Goal: Task Accomplishment & Management: Use online tool/utility

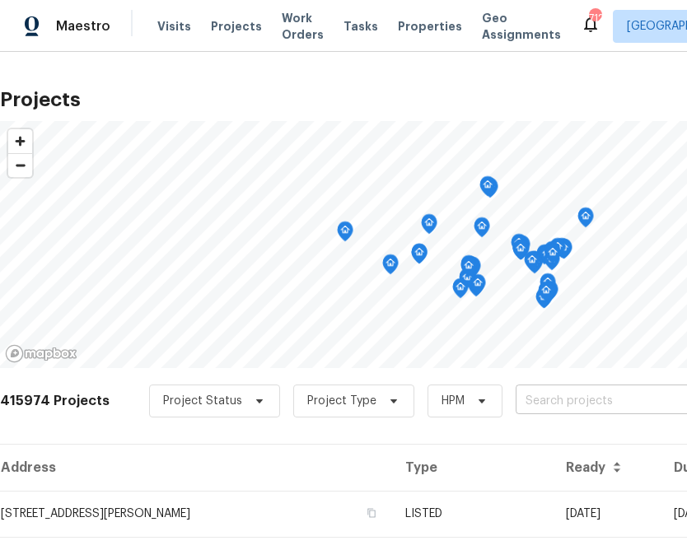
click at [541, 395] on input "text" at bounding box center [610, 402] width 189 height 26
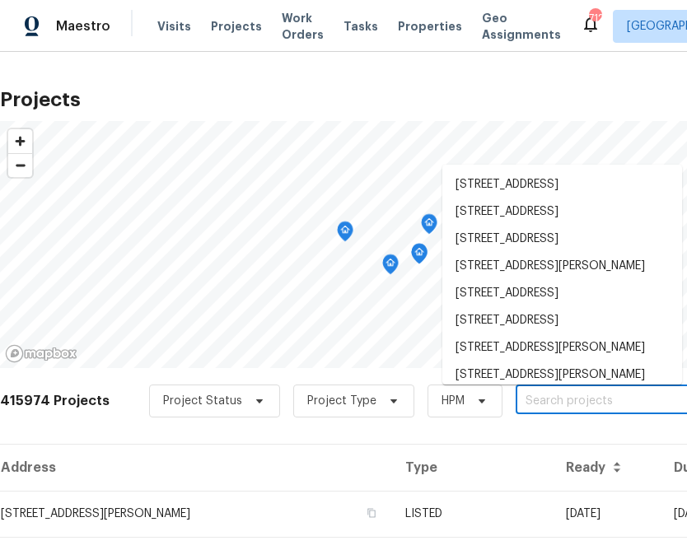
click at [541, 395] on input "text" at bounding box center [610, 402] width 189 height 26
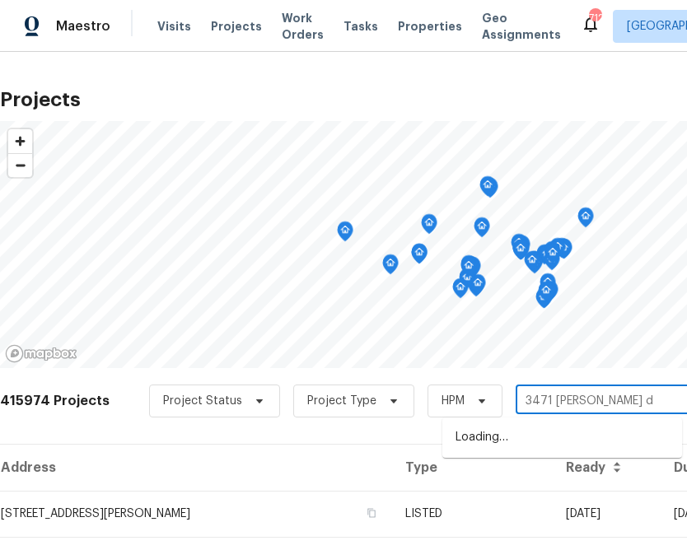
type input "[STREET_ADDRESS][PERSON_NAME]"
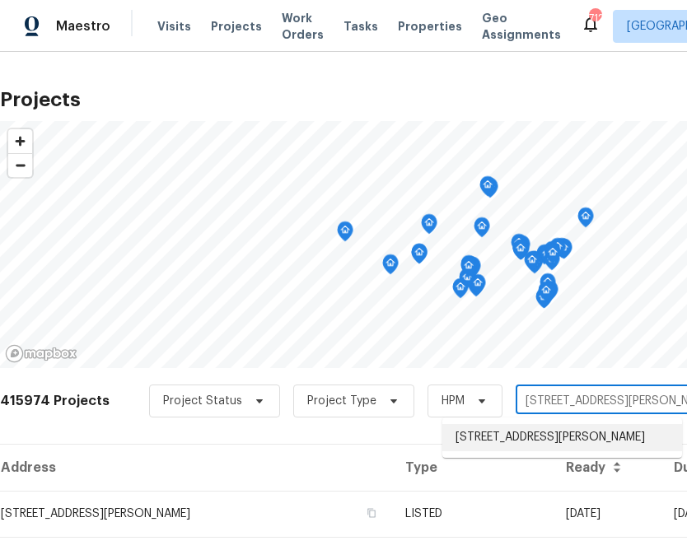
click at [517, 442] on li "[STREET_ADDRESS][PERSON_NAME]" at bounding box center [562, 437] width 240 height 27
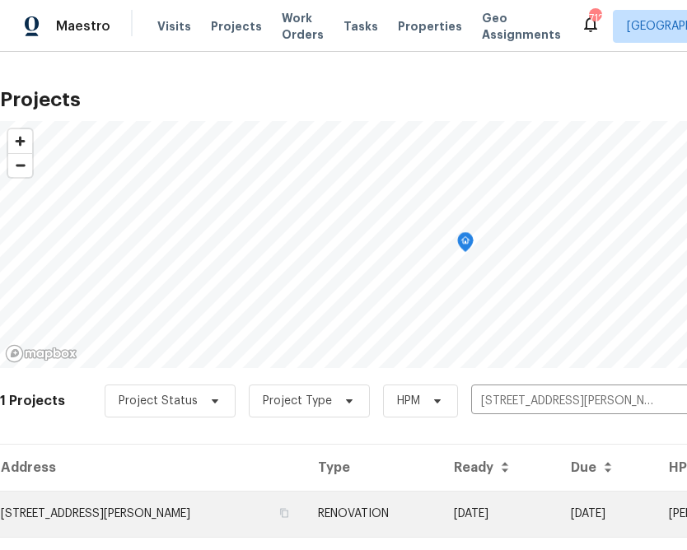
scroll to position [40, 0]
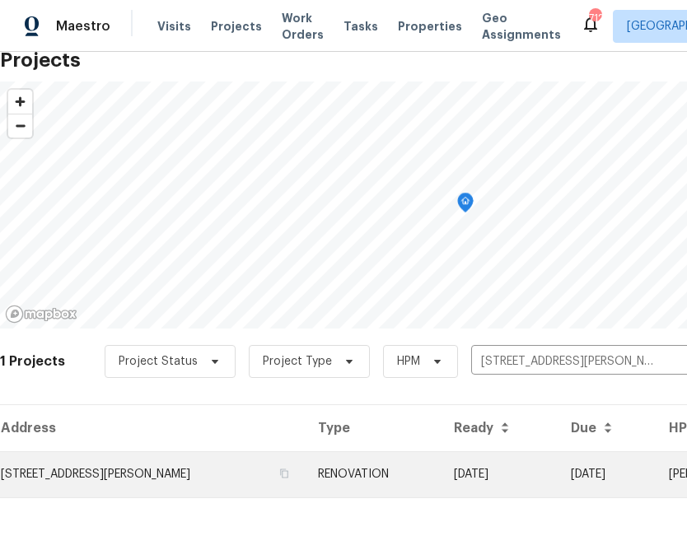
click at [213, 470] on td "[STREET_ADDRESS][PERSON_NAME]" at bounding box center [152, 474] width 305 height 46
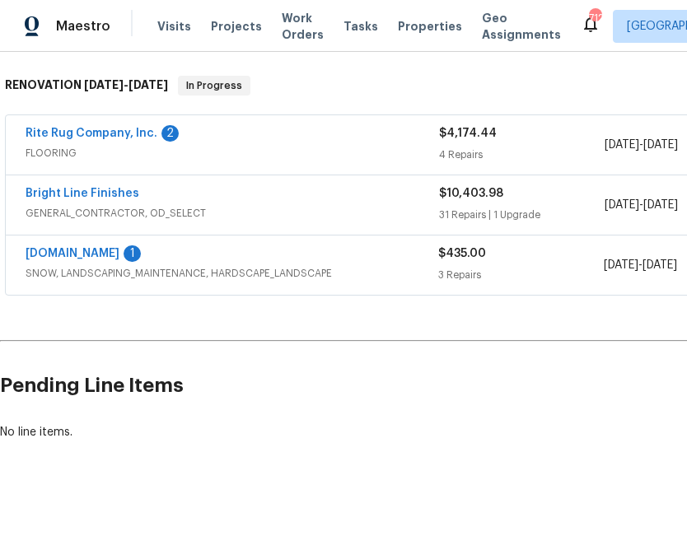
scroll to position [253, 244]
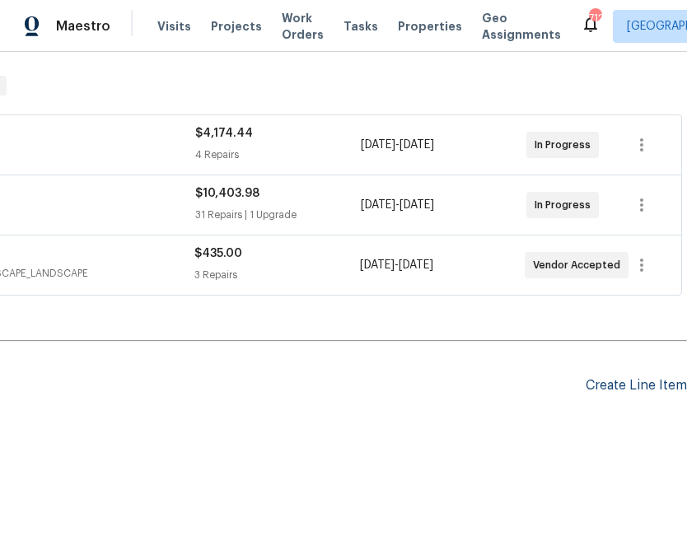
click at [643, 393] on div "Create Line Item" at bounding box center [636, 386] width 101 height 16
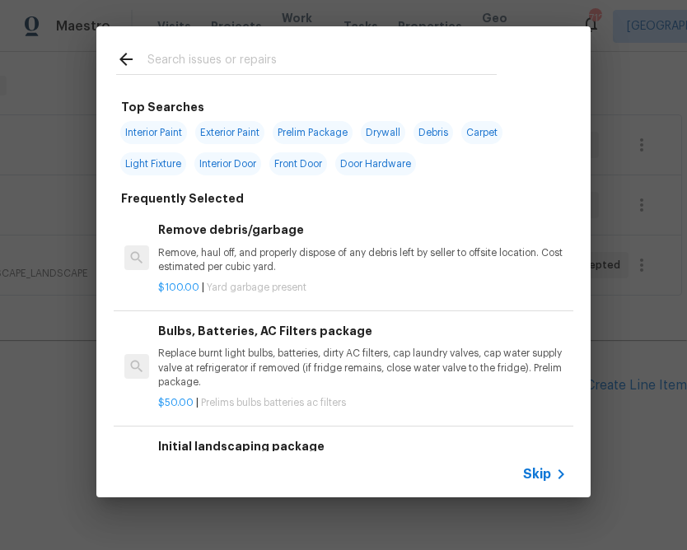
click at [531, 475] on span "Skip" at bounding box center [537, 474] width 28 height 16
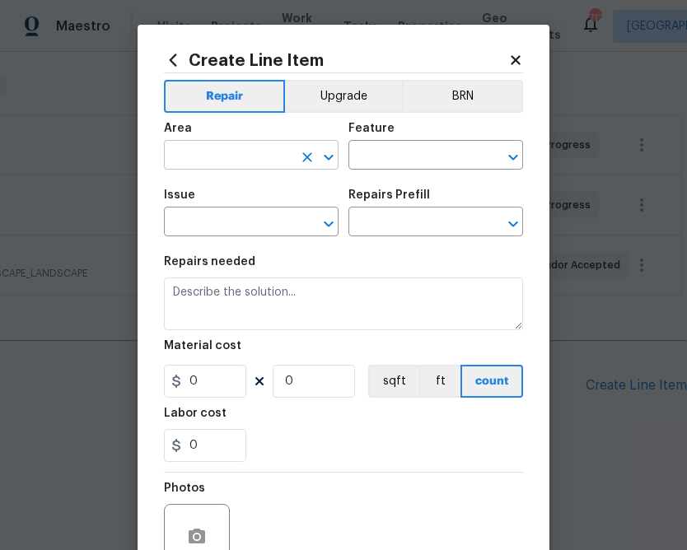
click at [274, 166] on input "text" at bounding box center [228, 157] width 129 height 26
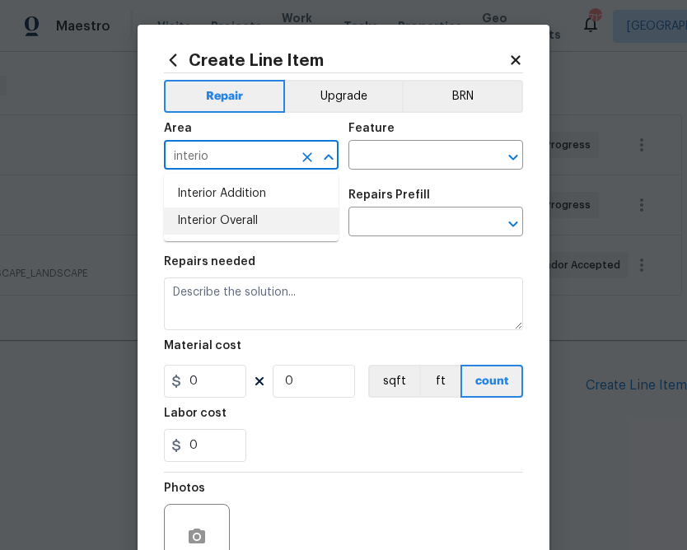
click at [247, 225] on li "Interior Overall" at bounding box center [251, 221] width 175 height 27
type input "Interior Overall"
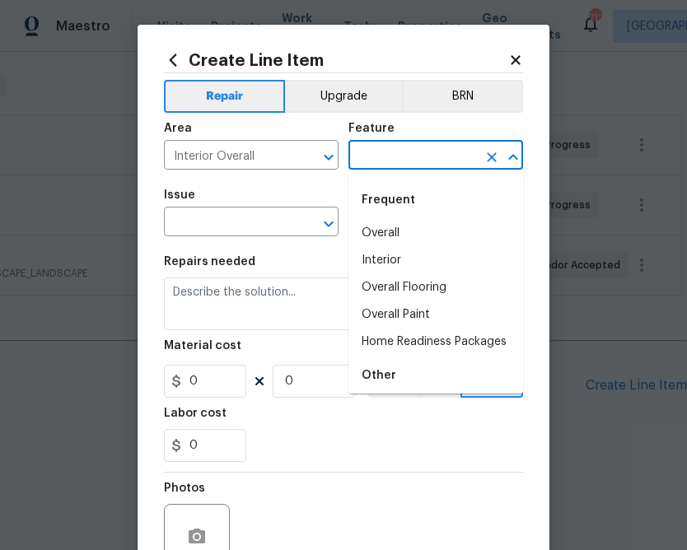
type input "-"
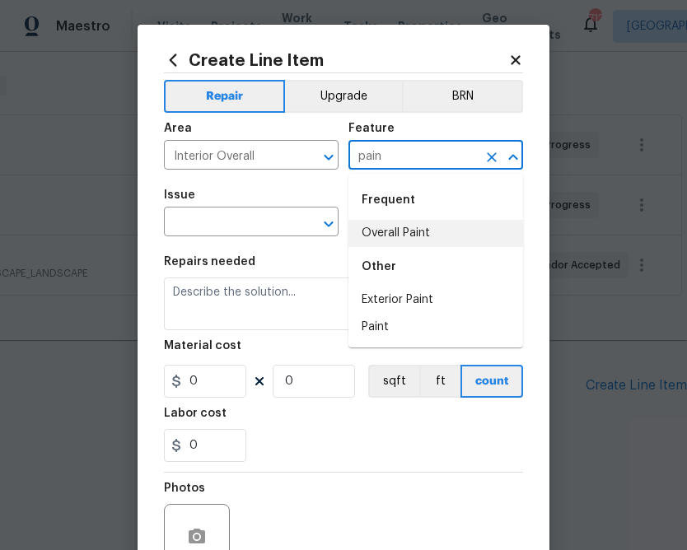
click at [398, 234] on li "Overall Paint" at bounding box center [435, 233] width 175 height 27
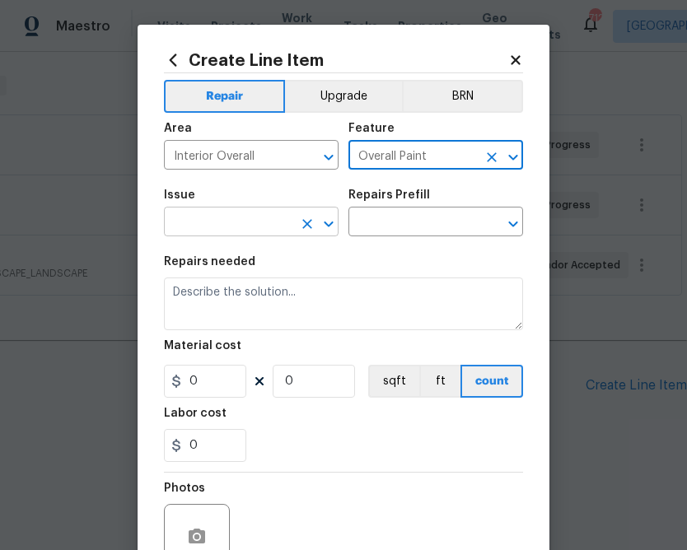
type input "Overall Paint"
click at [264, 226] on input "text" at bounding box center [228, 224] width 129 height 26
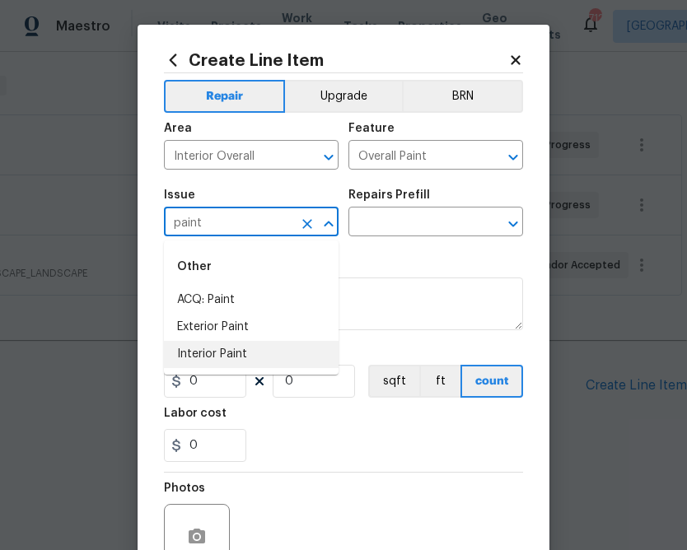
click at [199, 352] on li "Interior Paint" at bounding box center [251, 354] width 175 height 27
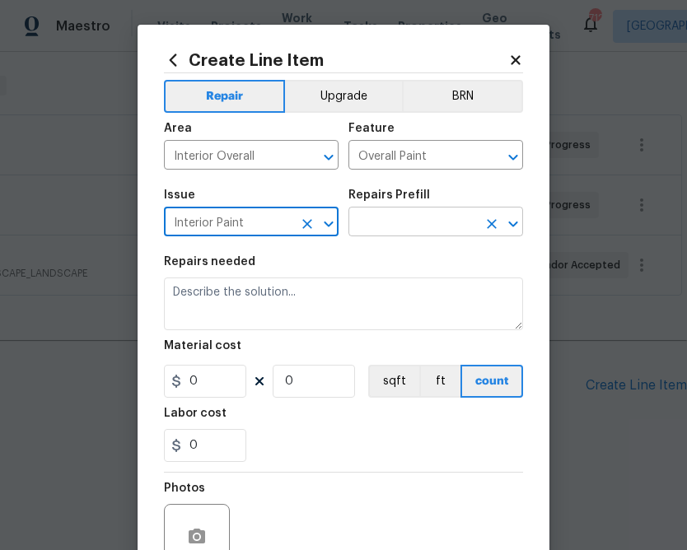
type input "Interior Paint"
click at [417, 217] on input "text" at bounding box center [412, 224] width 129 height 26
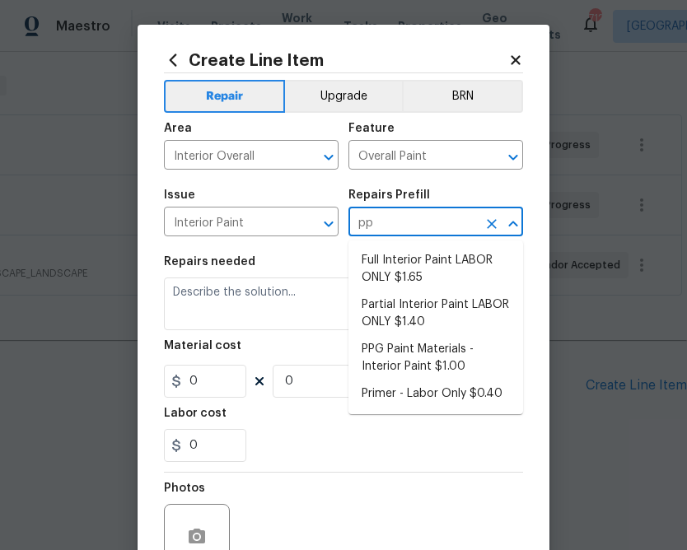
type input "ppg"
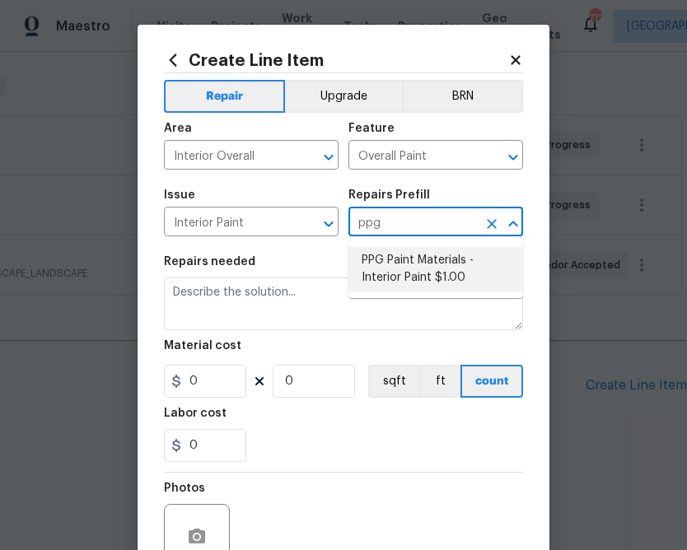
click at [408, 279] on li "PPG Paint Materials - Interior Paint $1.00" at bounding box center [435, 269] width 175 height 44
type input "PPG Paint Materials - Interior Paint $1.00"
type textarea "PPG Paint Materials ordered by Opendoor"
type input "1"
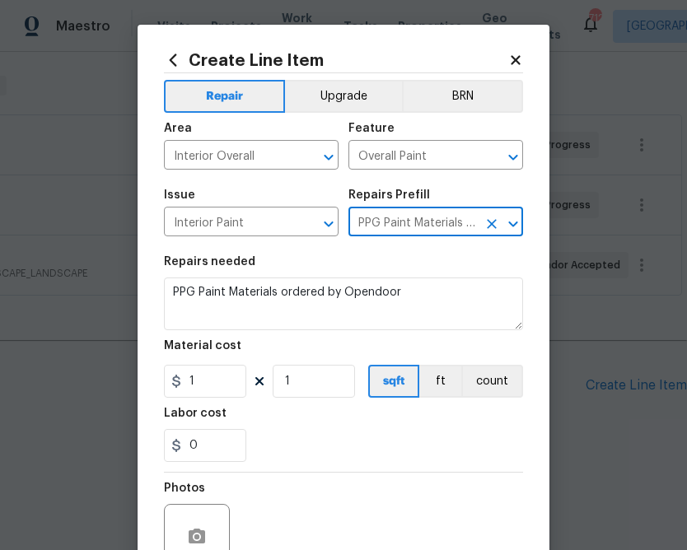
type input "PPG Paint Materials - Interior Paint $1.00"
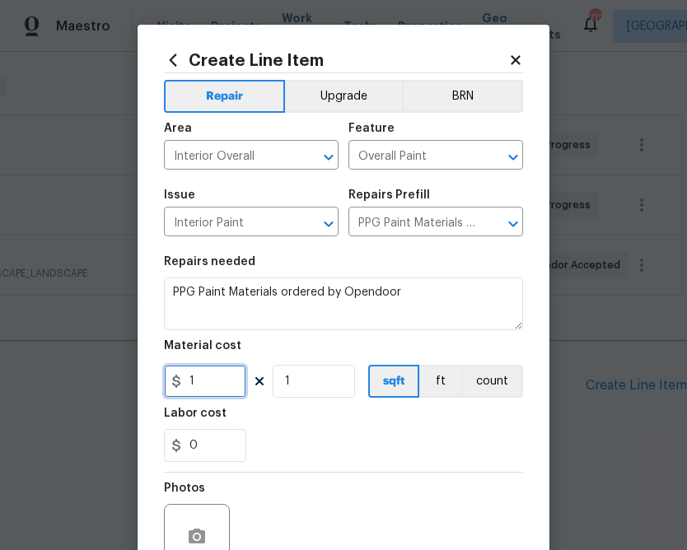
click at [223, 383] on input "1" at bounding box center [205, 381] width 82 height 33
click at [211, 387] on input "0" at bounding box center [205, 381] width 82 height 33
paste input "195.69"
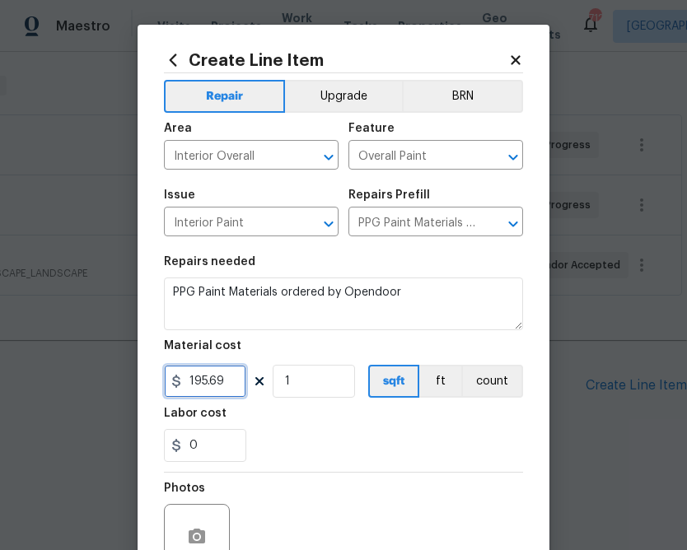
type input "195.69"
click at [313, 444] on div "0" at bounding box center [343, 445] width 359 height 33
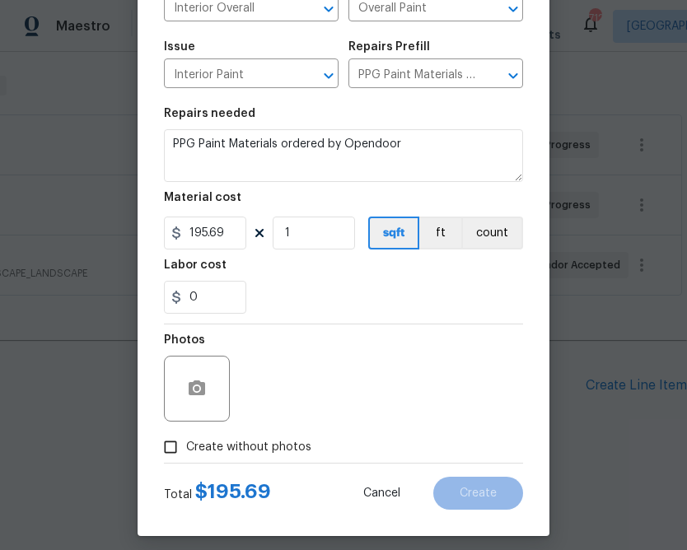
scroll to position [160, 0]
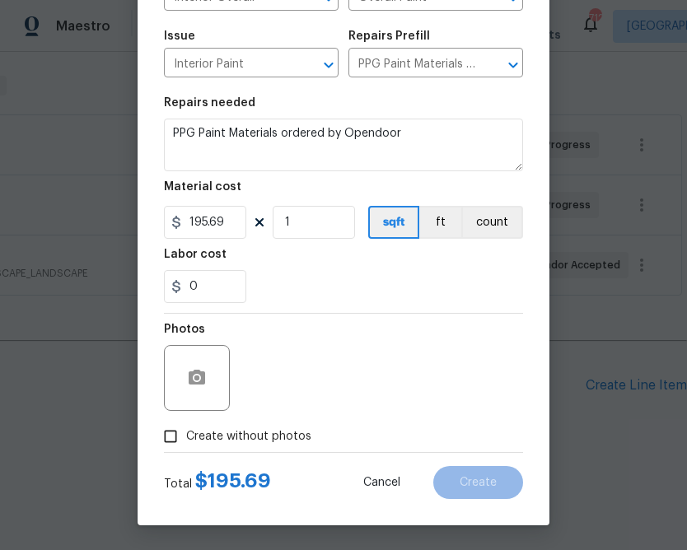
click at [255, 433] on span "Create without photos" at bounding box center [248, 436] width 125 height 17
click at [186, 433] on input "Create without photos" at bounding box center [170, 436] width 31 height 31
checkbox input "true"
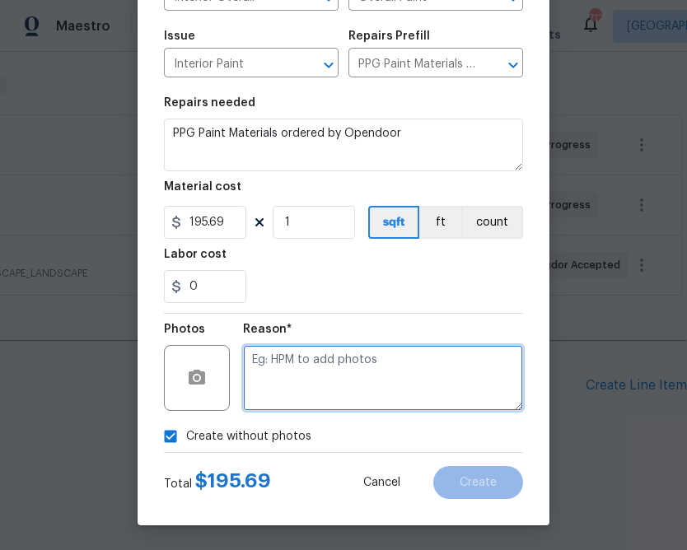
click at [314, 363] on textarea at bounding box center [383, 378] width 280 height 66
type textarea "n.a"
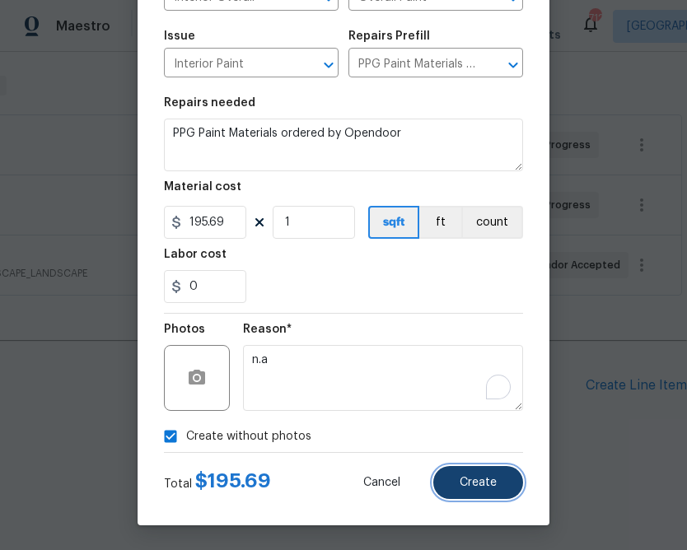
click at [469, 483] on span "Create" at bounding box center [478, 483] width 37 height 12
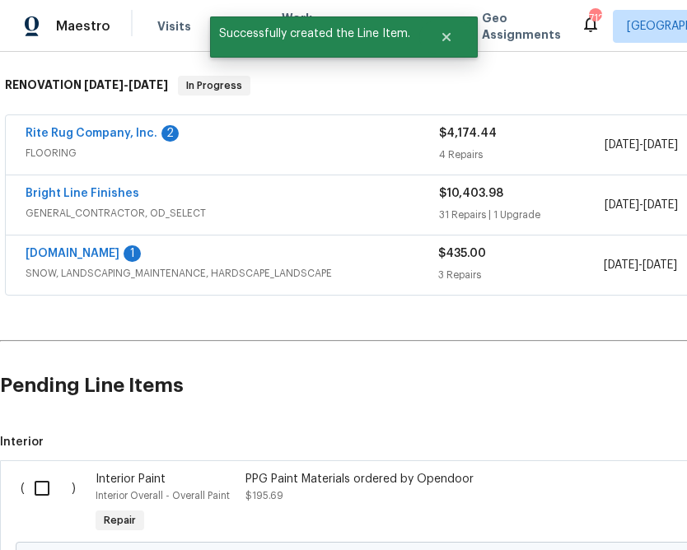
scroll to position [309, 0]
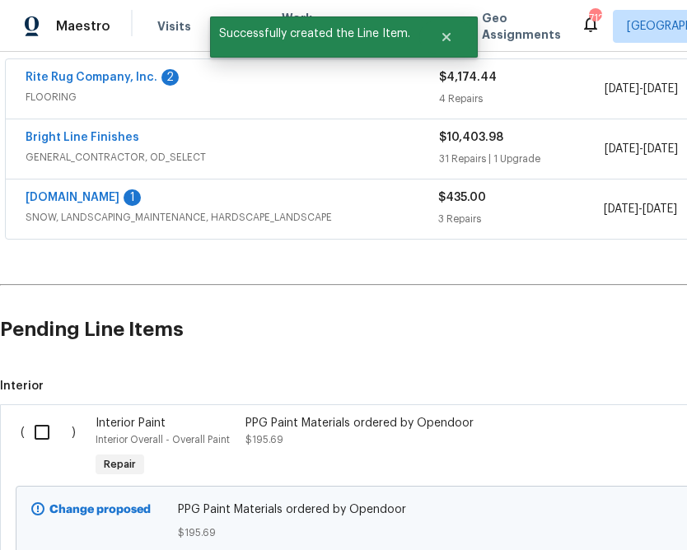
click at [42, 433] on input "checkbox" at bounding box center [48, 432] width 47 height 35
checkbox input "true"
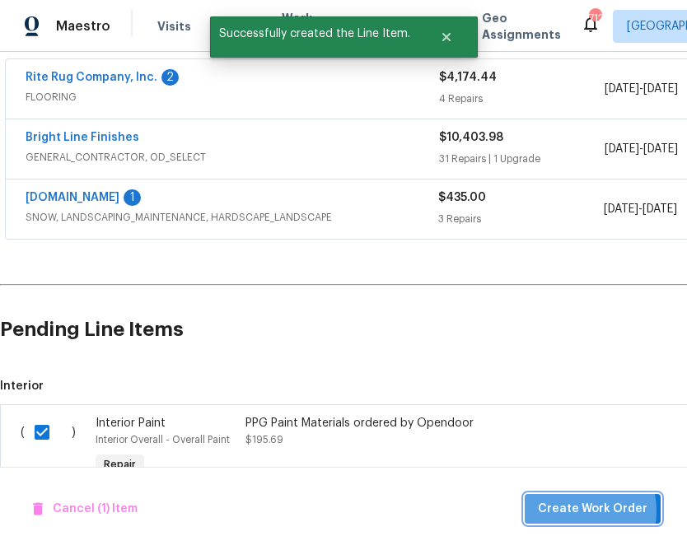
click at [578, 511] on span "Create Work Order" at bounding box center [593, 509] width 110 height 21
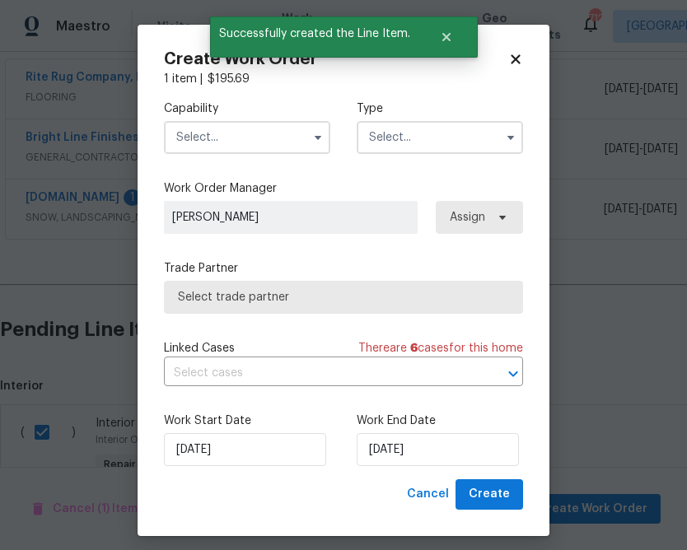
click at [291, 150] on input "text" at bounding box center [247, 137] width 166 height 33
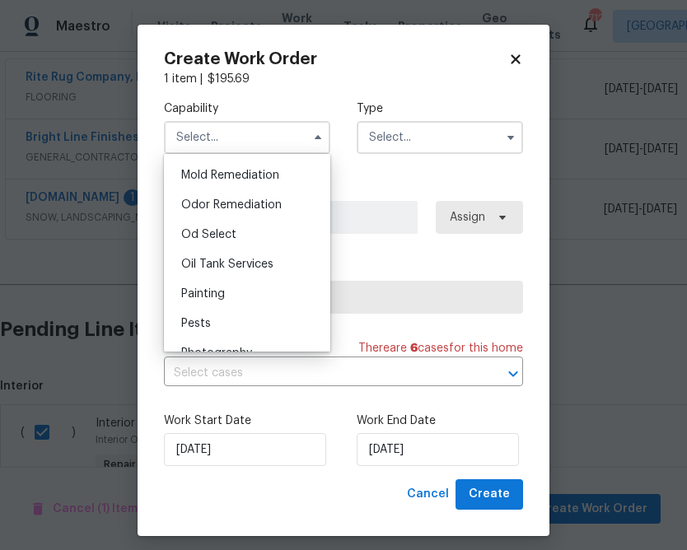
scroll to position [1269, 0]
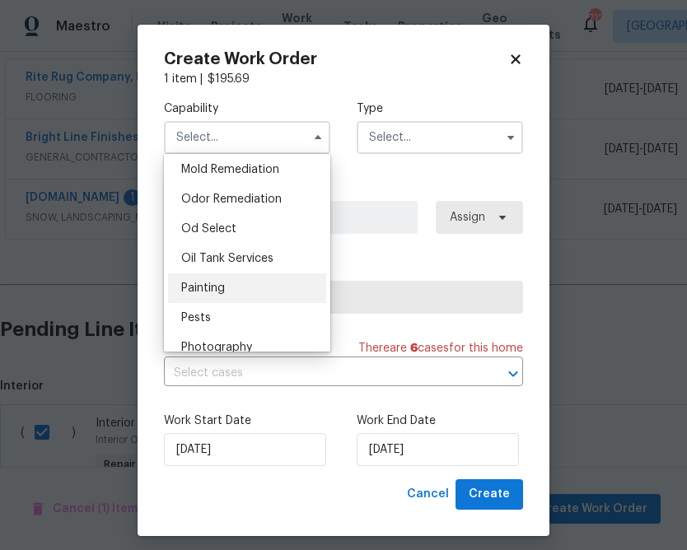
click at [273, 284] on div "Painting" at bounding box center [247, 289] width 158 height 30
type input "Painting"
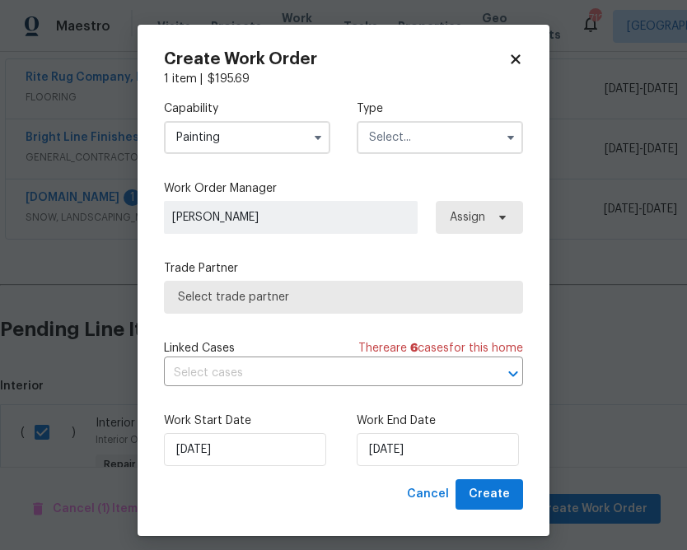
click at [440, 140] on input "text" at bounding box center [440, 137] width 166 height 33
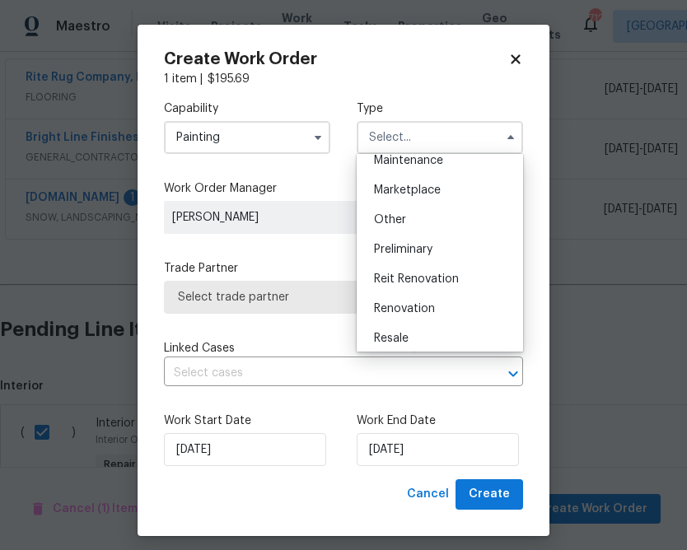
scroll to position [290, 0]
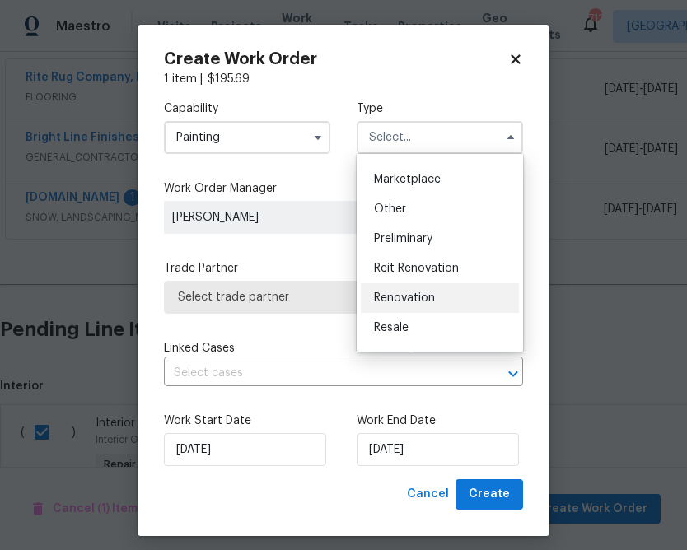
click at [421, 288] on div "Renovation" at bounding box center [440, 298] width 158 height 30
type input "Renovation"
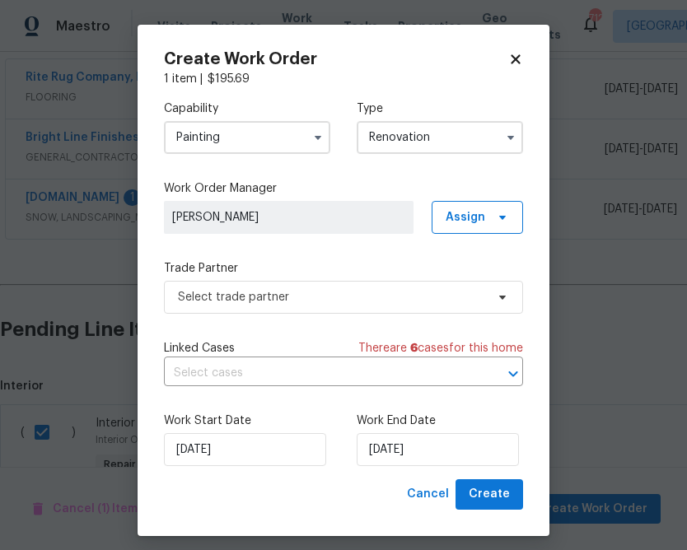
click at [475, 199] on div "Work Order Manager [PERSON_NAME] Assign" at bounding box center [343, 207] width 359 height 54
click at [475, 213] on span "Assign" at bounding box center [466, 217] width 40 height 16
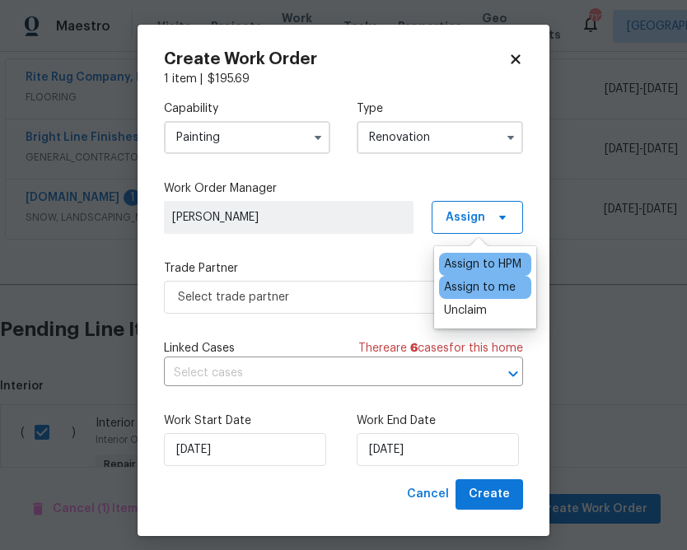
click at [466, 284] on div "Assign to me" at bounding box center [480, 287] width 72 height 16
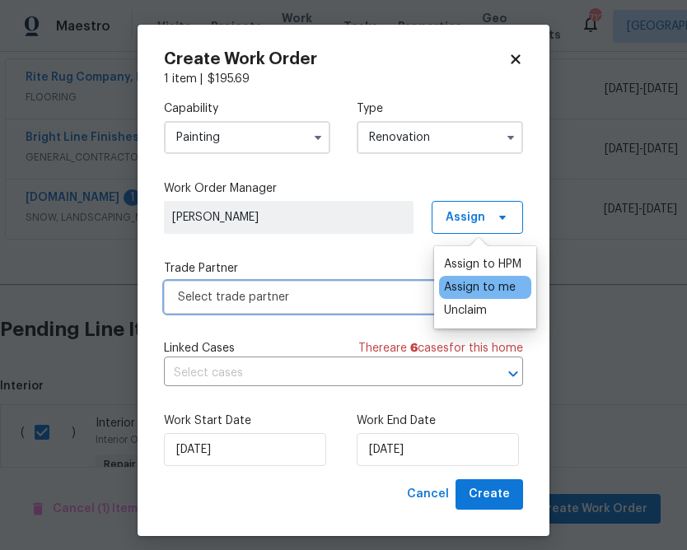
click at [341, 292] on span "Select trade partner" at bounding box center [331, 297] width 307 height 16
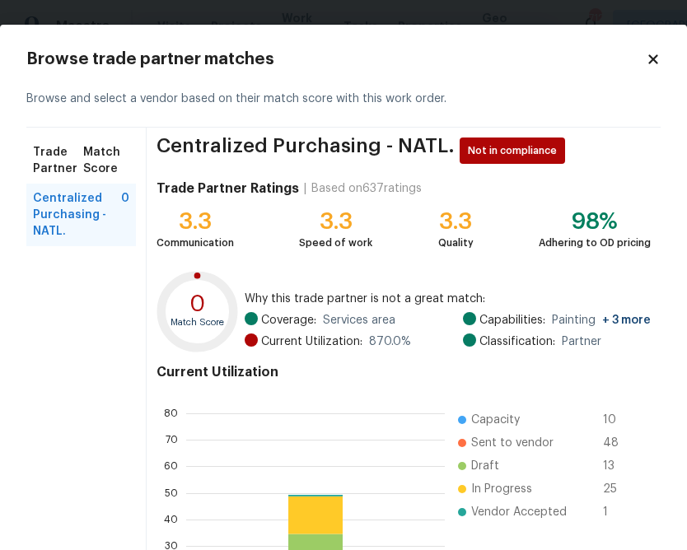
scroll to position [174, 0]
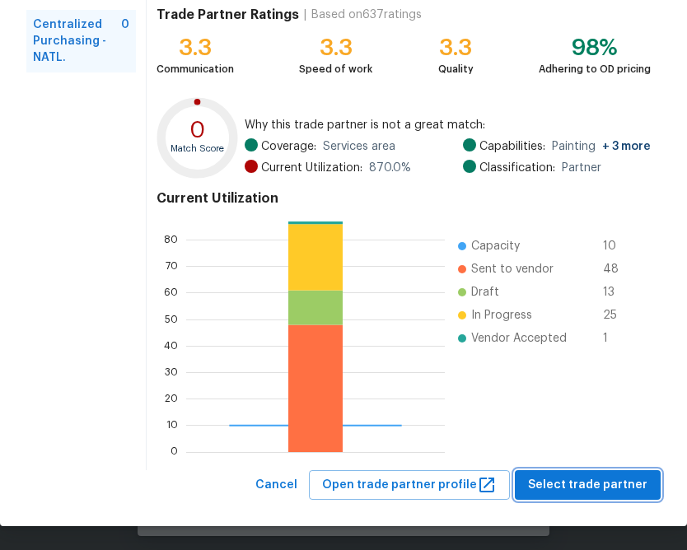
click at [568, 498] on button "Select trade partner" at bounding box center [588, 485] width 146 height 30
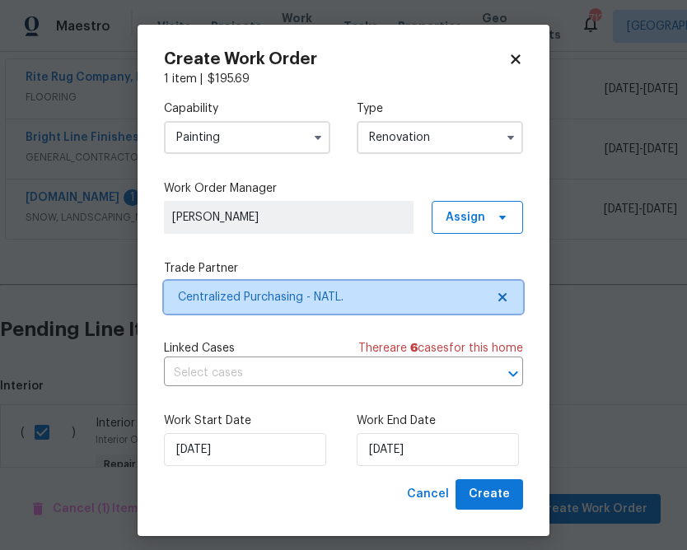
scroll to position [0, 0]
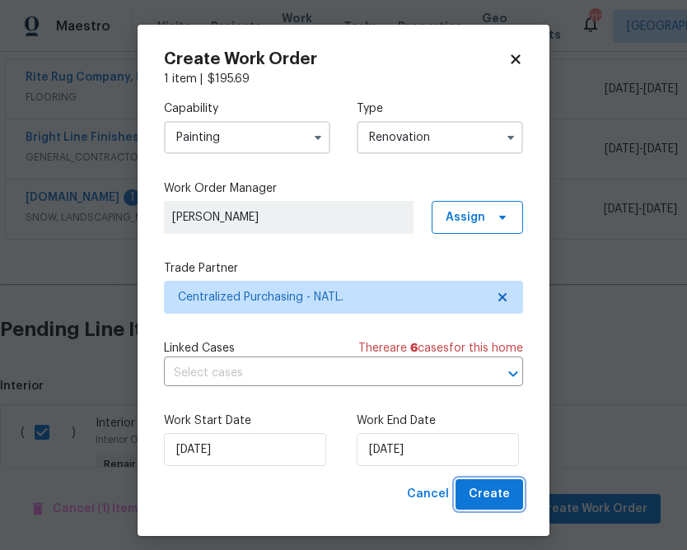
click at [495, 494] on span "Create" at bounding box center [489, 494] width 41 height 21
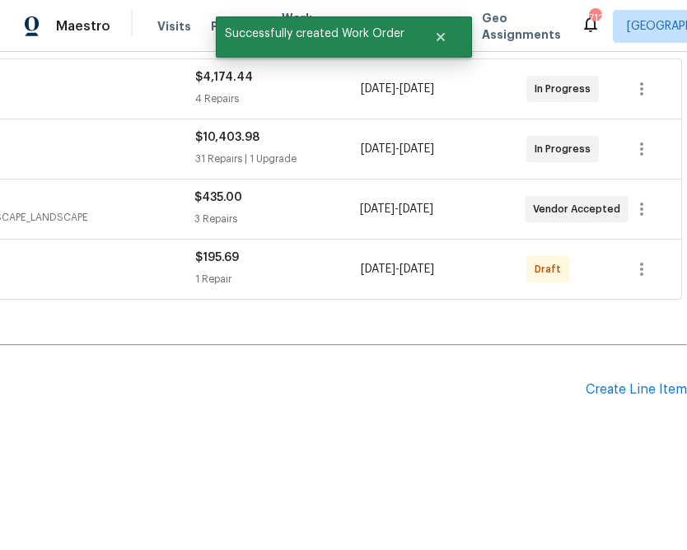
scroll to position [309, 0]
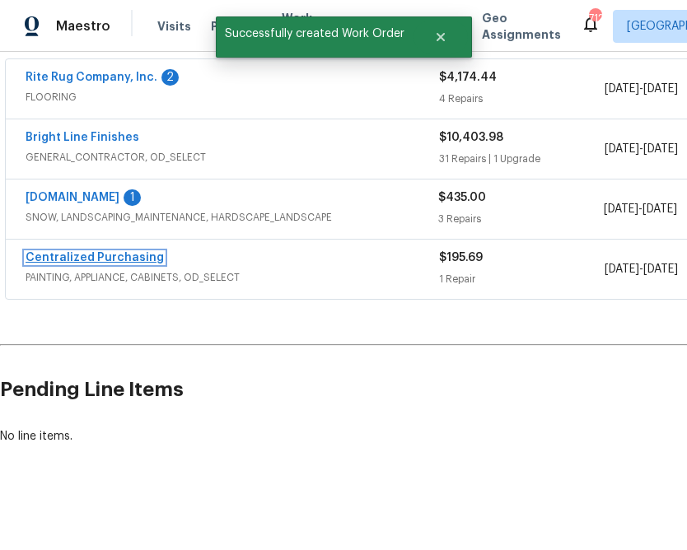
click at [84, 254] on link "Centralized Purchasing" at bounding box center [95, 258] width 138 height 12
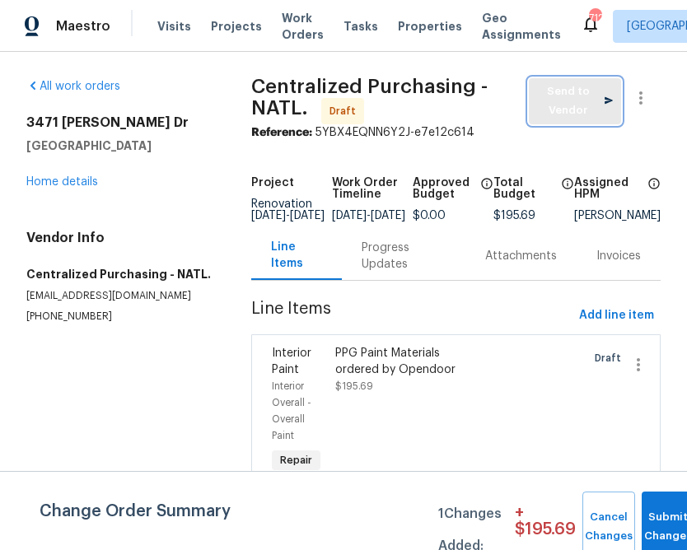
click at [550, 107] on span "Send to Vendor" at bounding box center [575, 101] width 76 height 38
